Goal: Information Seeking & Learning: Check status

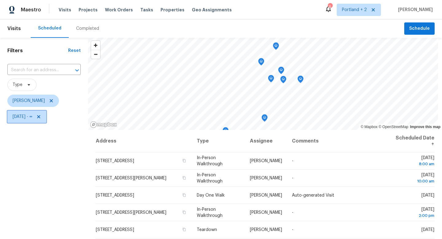
click at [46, 114] on span "[DATE] - ∞" at bounding box center [26, 116] width 39 height 12
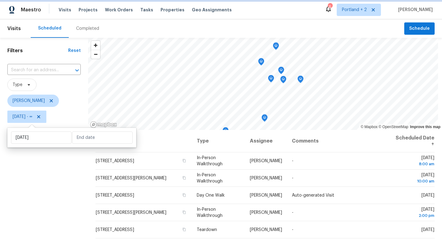
click at [40, 117] on icon at bounding box center [38, 116] width 3 height 3
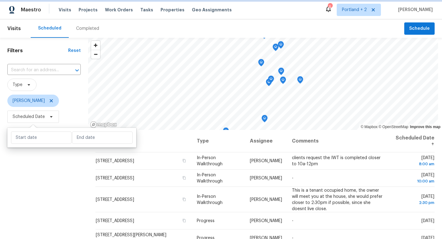
click at [49, 117] on icon at bounding box center [51, 116] width 5 height 5
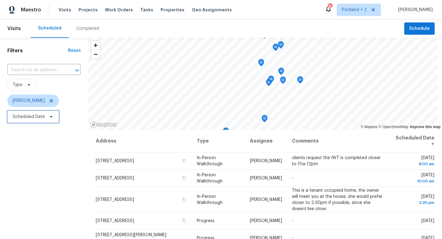
click at [52, 116] on icon at bounding box center [51, 117] width 2 height 2
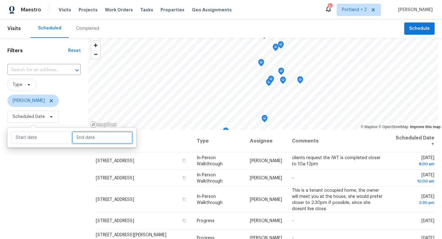
select select "7"
select select "2025"
select select "8"
select select "2025"
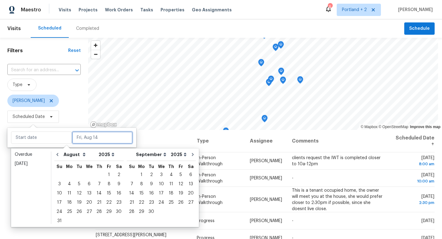
click at [85, 141] on input "text" at bounding box center [102, 137] width 60 height 12
type input "Wed, Aug 27"
click at [60, 236] on div "Filters Reset ​ Type Karen Mattingley Scheduled Date" at bounding box center [44, 179] width 88 height 283
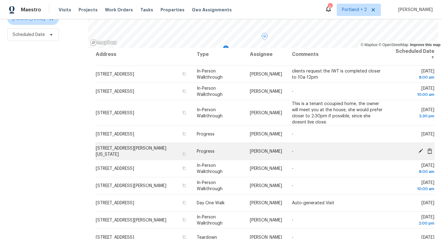
scroll to position [5, 0]
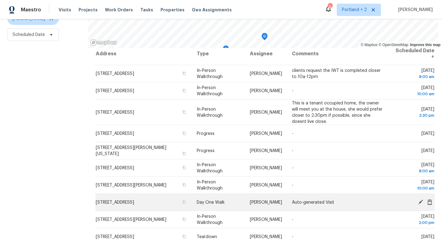
click at [419, 201] on icon at bounding box center [420, 201] width 5 height 5
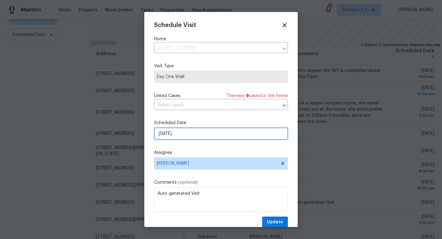
click at [189, 133] on input "8/19/2025" at bounding box center [221, 133] width 134 height 12
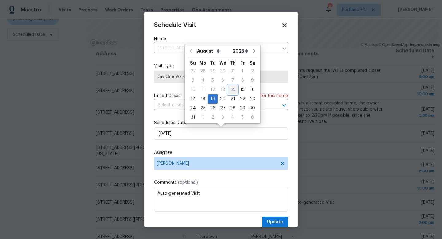
click at [229, 90] on div "14" at bounding box center [233, 89] width 10 height 9
type input "8/14/2025"
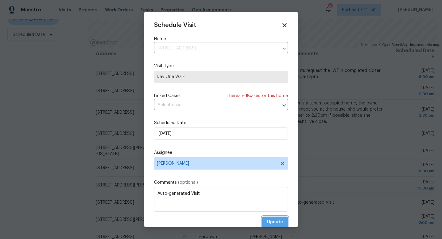
click at [269, 225] on span "Update" at bounding box center [275, 222] width 16 height 8
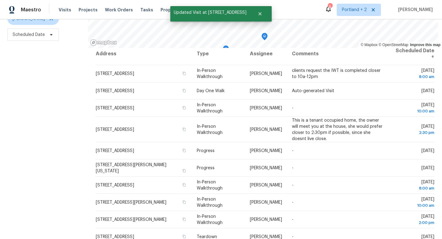
click at [45, 141] on div "Filters Reset ​ Type Karen Mattingley Scheduled Date" at bounding box center [44, 97] width 88 height 283
click at [46, 32] on span "Scheduled Date" at bounding box center [33, 35] width 52 height 12
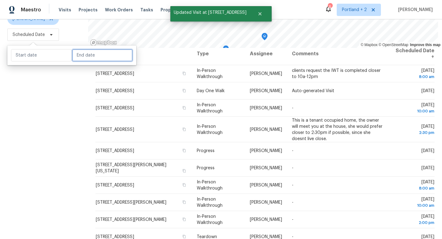
click at [88, 55] on input "text" at bounding box center [102, 55] width 60 height 12
select select "7"
select select "2025"
select select "8"
select select "2025"
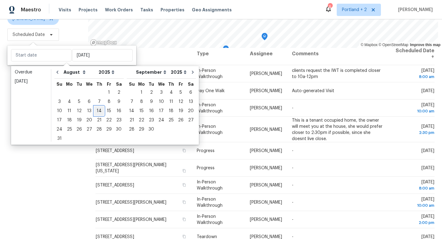
click at [99, 109] on div "14" at bounding box center [99, 110] width 10 height 9
type input "Thu, Aug 14"
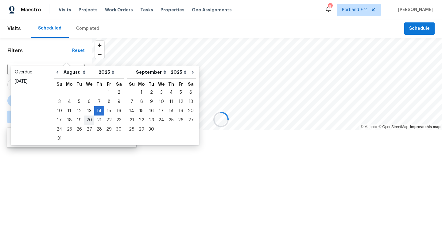
type input "Thu, Aug 14"
type input "Wed, Aug 27"
type input "Thu, Aug 14"
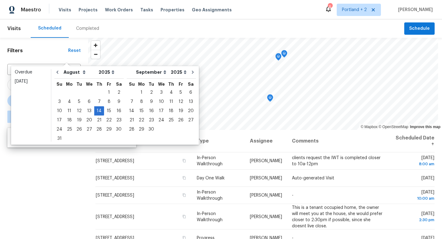
click at [67, 173] on div "Filters Reset ​ Type Karen Mattingley ∞ - Thu, Aug 14" at bounding box center [44, 179] width 88 height 283
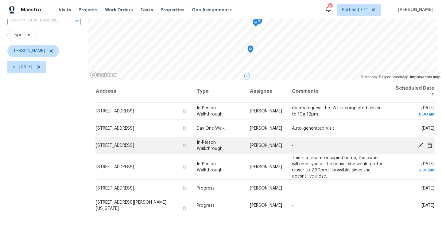
scroll to position [44, 0]
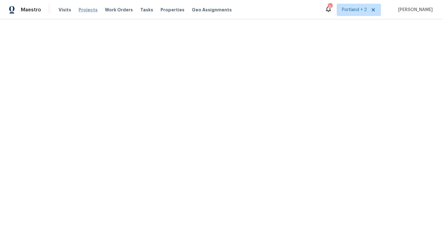
click at [81, 10] on span "Projects" at bounding box center [88, 10] width 19 height 6
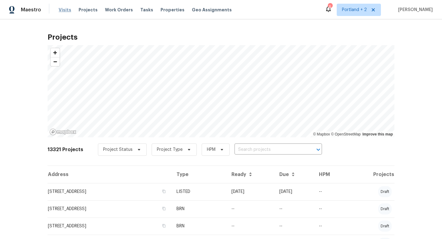
click at [66, 9] on span "Visits" at bounding box center [65, 10] width 13 height 6
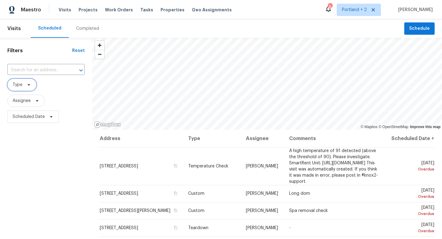
click at [30, 88] on span "Type" at bounding box center [21, 85] width 29 height 12
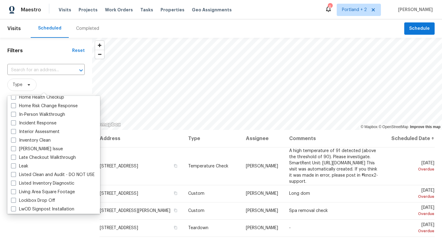
scroll to position [228, 0]
click at [52, 111] on label "In-Person Walkthrough" at bounding box center [38, 114] width 54 height 6
click at [15, 111] on input "In-Person Walkthrough" at bounding box center [13, 113] width 4 height 4
checkbox input "true"
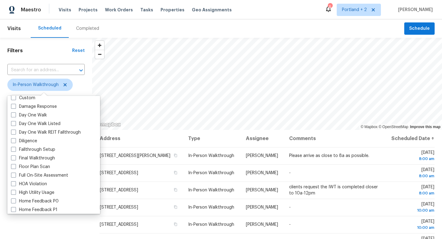
scroll to position [85, 0]
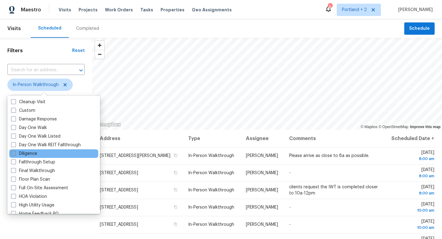
click at [35, 155] on label "Diligence" at bounding box center [24, 153] width 26 height 6
click at [15, 154] on input "Diligence" at bounding box center [13, 152] width 4 height 4
checkbox input "true"
click at [16, 228] on div "Filters Reset ​ In-Person Walkthrough + 1 Assignee Scheduled Date" at bounding box center [46, 179] width 92 height 283
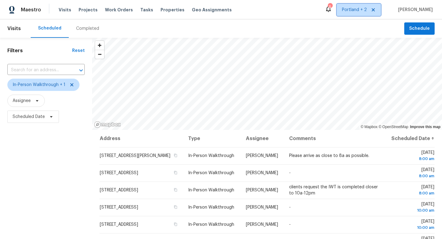
click at [360, 12] on span "Portland + 2" at bounding box center [354, 10] width 25 height 6
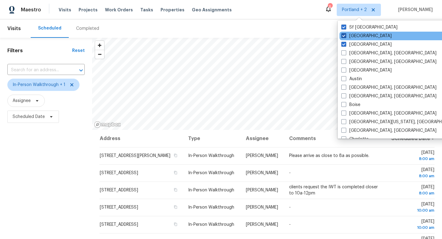
click at [355, 36] on label "Sacramento" at bounding box center [366, 36] width 50 height 6
click at [345, 36] on input "Sacramento" at bounding box center [343, 35] width 4 height 4
checkbox input "false"
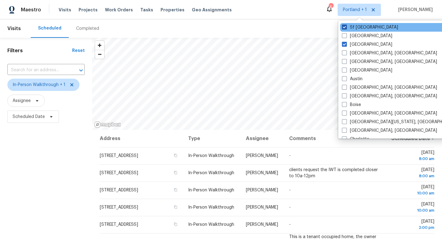
click at [356, 27] on label "Sf Bay Area" at bounding box center [370, 27] width 56 height 6
click at [346, 27] on input "Sf Bay Area" at bounding box center [344, 26] width 4 height 4
checkbox input "false"
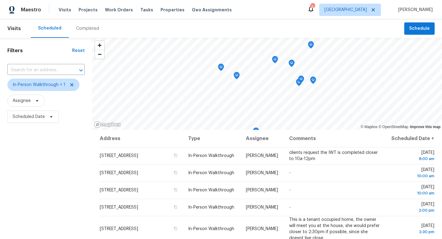
click at [40, 202] on div "Filters Reset ​ In-Person Walkthrough + 1 Assignee Scheduled Date" at bounding box center [46, 179] width 92 height 283
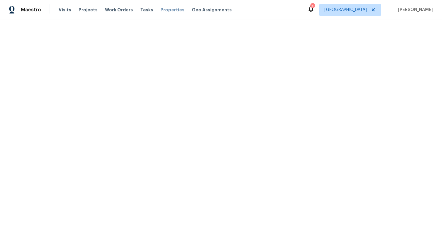
click at [164, 10] on span "Properties" at bounding box center [172, 10] width 24 height 6
click at [161, 10] on span "Properties" at bounding box center [172, 10] width 24 height 6
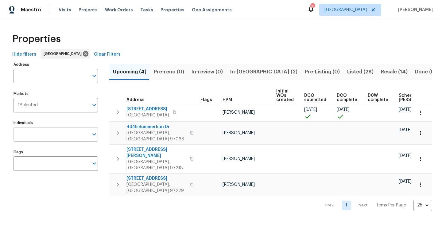
click at [67, 132] on input "Individuals" at bounding box center [51, 134] width 75 height 14
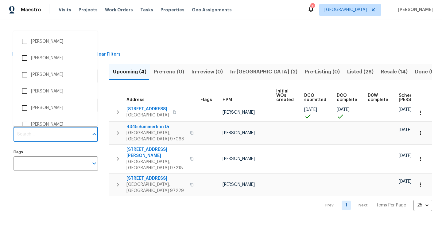
type input "k"
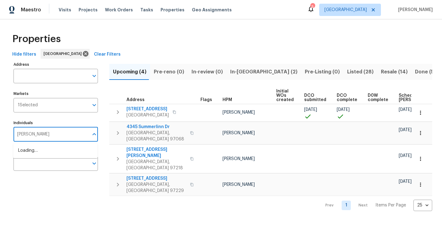
type input "karen mattingley"
click at [44, 156] on li "[PERSON_NAME]" at bounding box center [55, 153] width 75 height 13
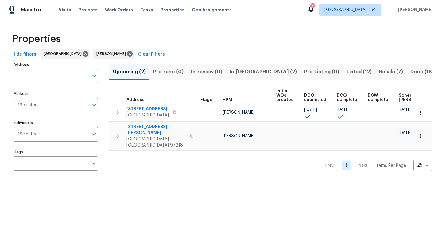
click at [410, 71] on span "Done (182)" at bounding box center [423, 72] width 26 height 9
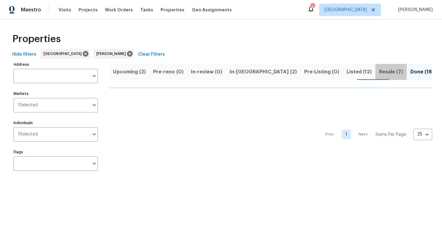
click at [379, 70] on span "Resale (7)" at bounding box center [391, 72] width 24 height 9
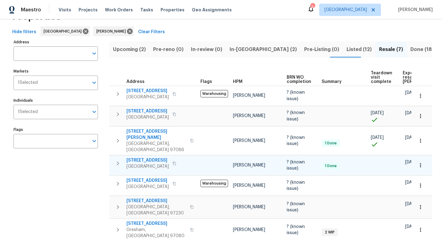
scroll to position [18, 0]
